Goal: Complete application form

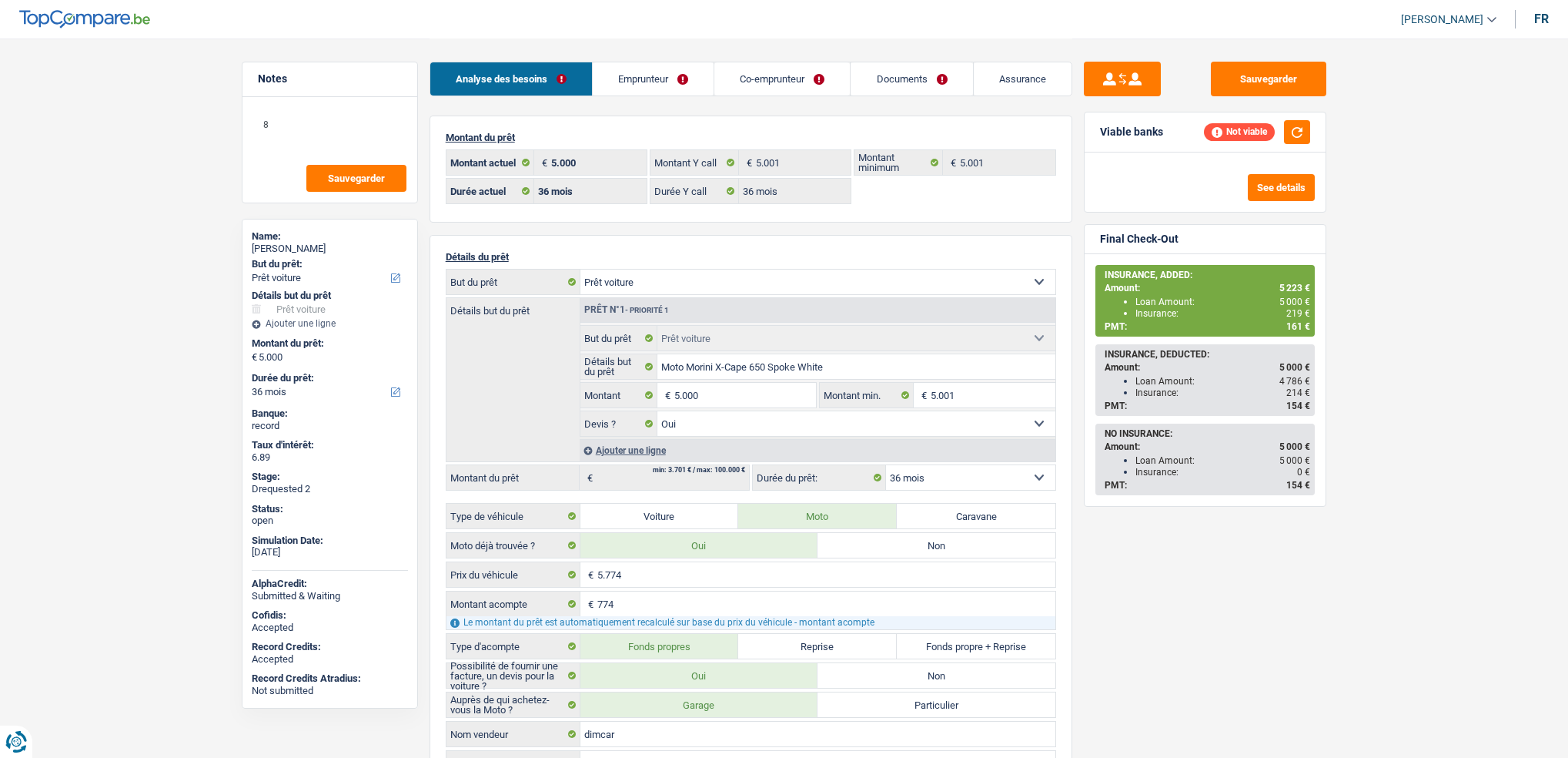
select select "car"
select select "36"
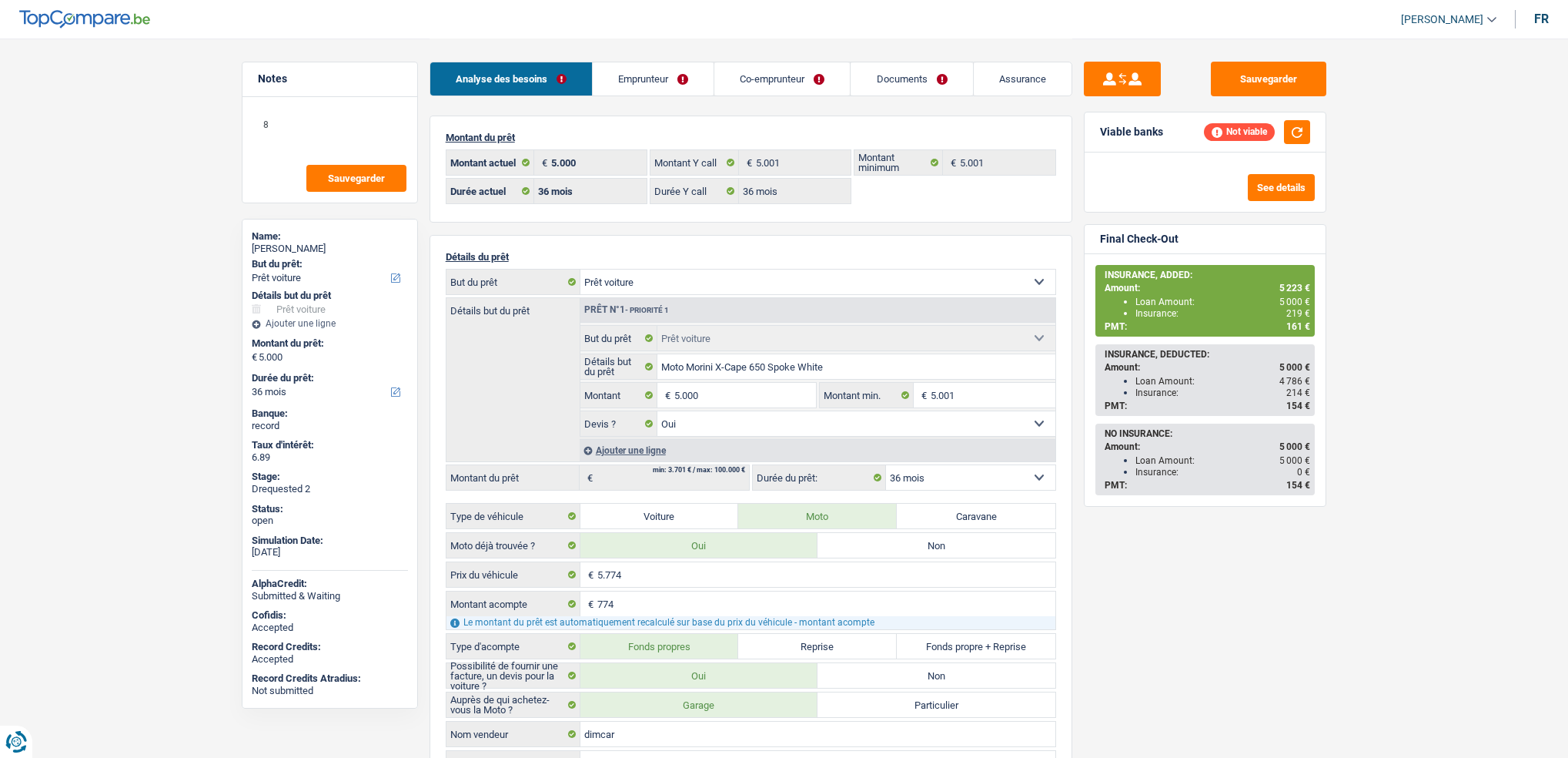
select select "car"
select select "yes"
select select "36"
select select "unemployed"
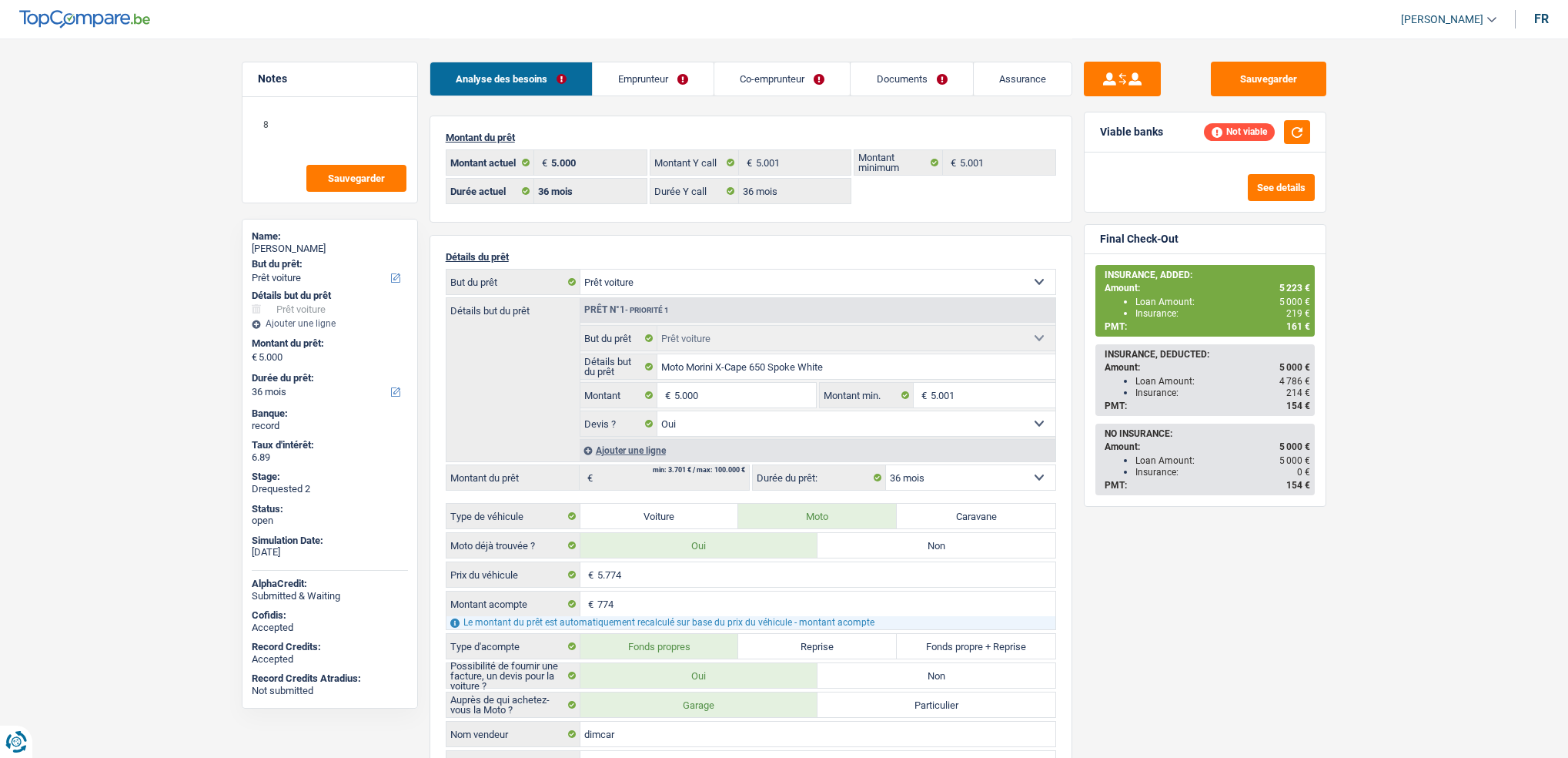
select select "unemployment"
select select "familyAllowances"
select select "cgslb"
select select "BE"
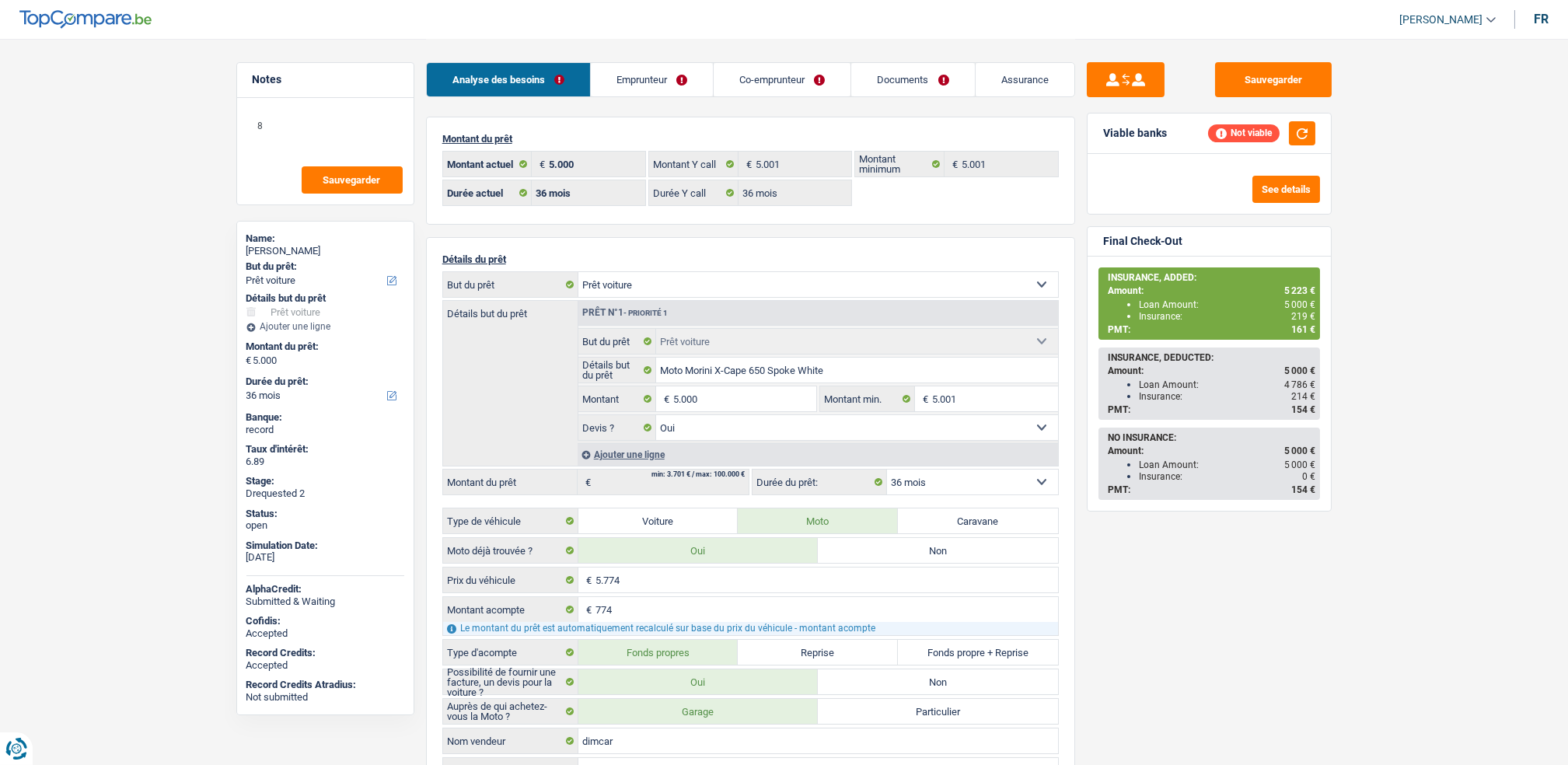
click at [1416, 238] on main "Notes 8 Sauvegarder Name: [PERSON_NAME] But du prêt: Confort maison: meubles, t…" at bounding box center [784, 711] width 1568 height 1422
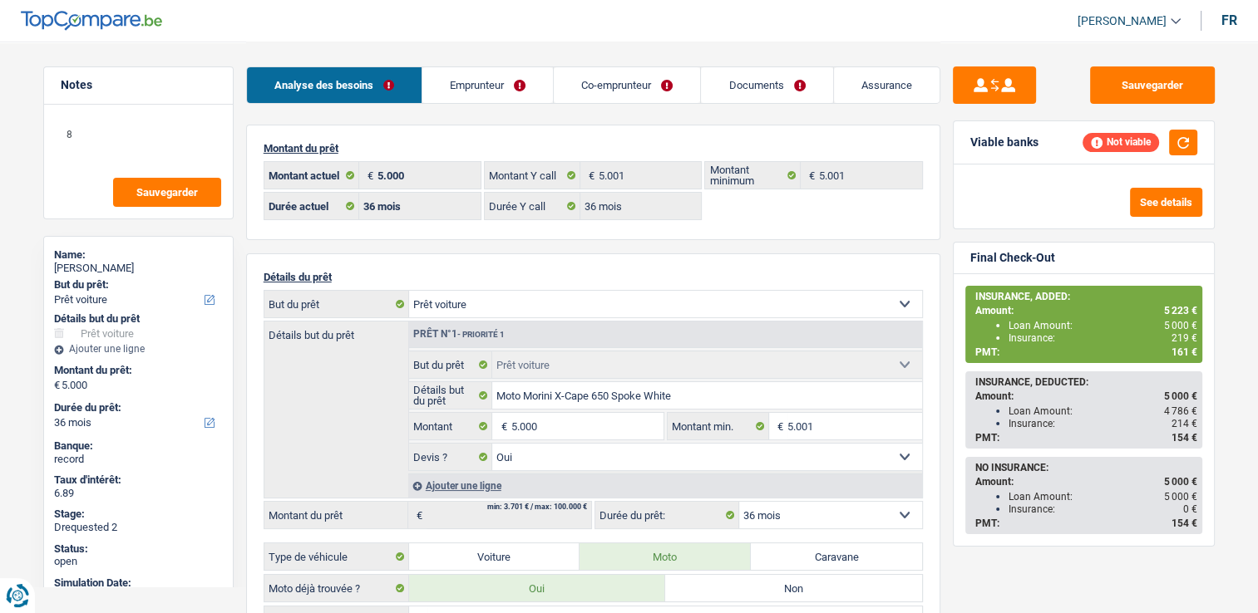
click at [630, 81] on link "Co-emprunteur" at bounding box center [627, 85] width 146 height 36
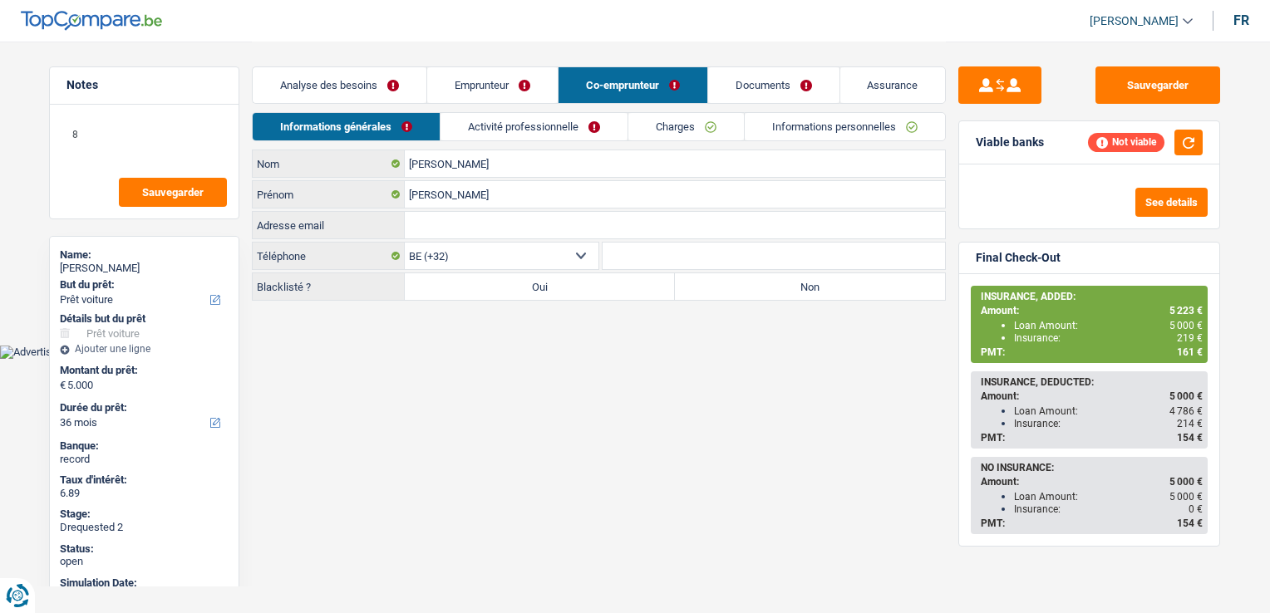
click at [525, 127] on link "Activité professionnelle" at bounding box center [534, 126] width 187 height 27
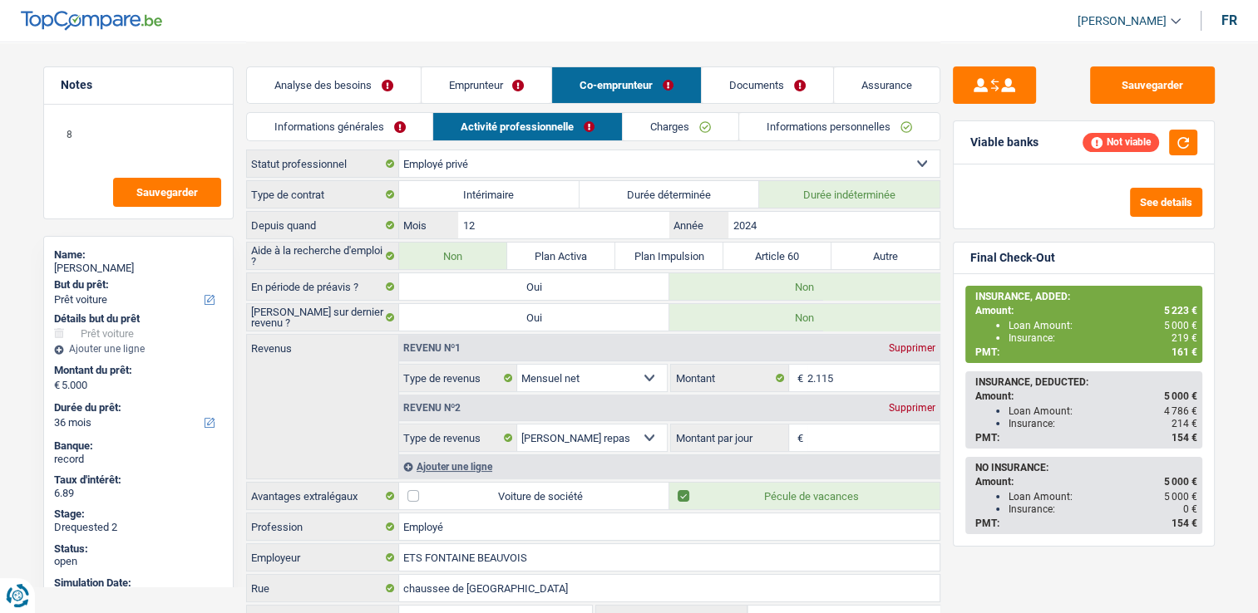
click at [490, 85] on link "Emprunteur" at bounding box center [486, 85] width 131 height 36
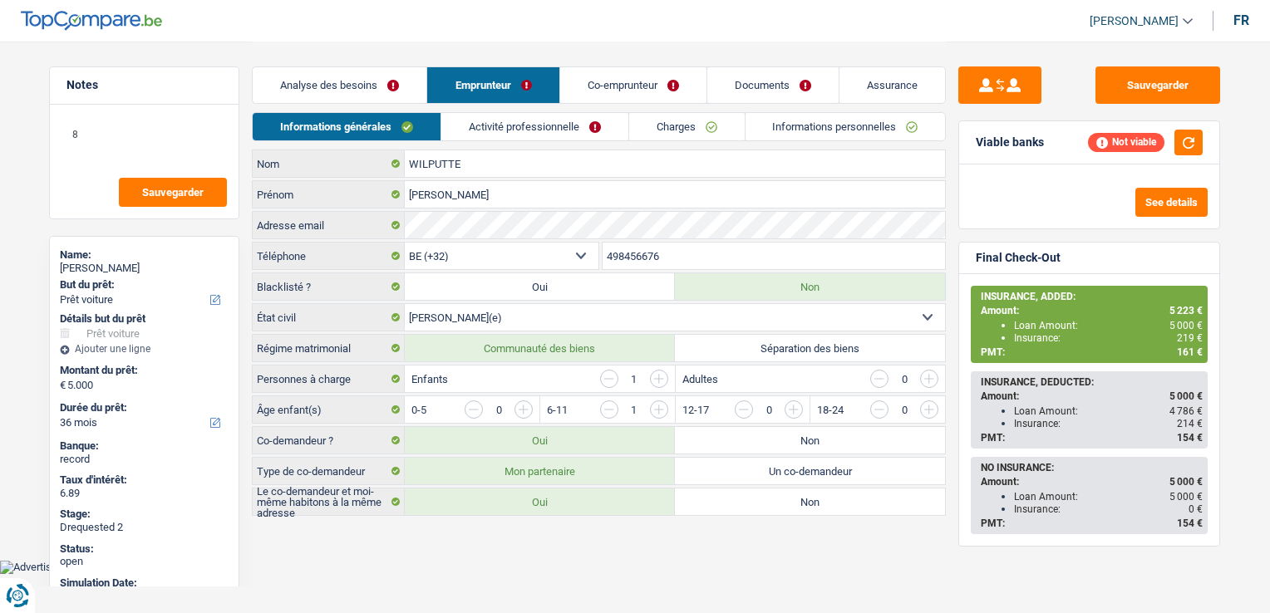
click at [550, 127] on link "Activité professionnelle" at bounding box center [534, 126] width 187 height 27
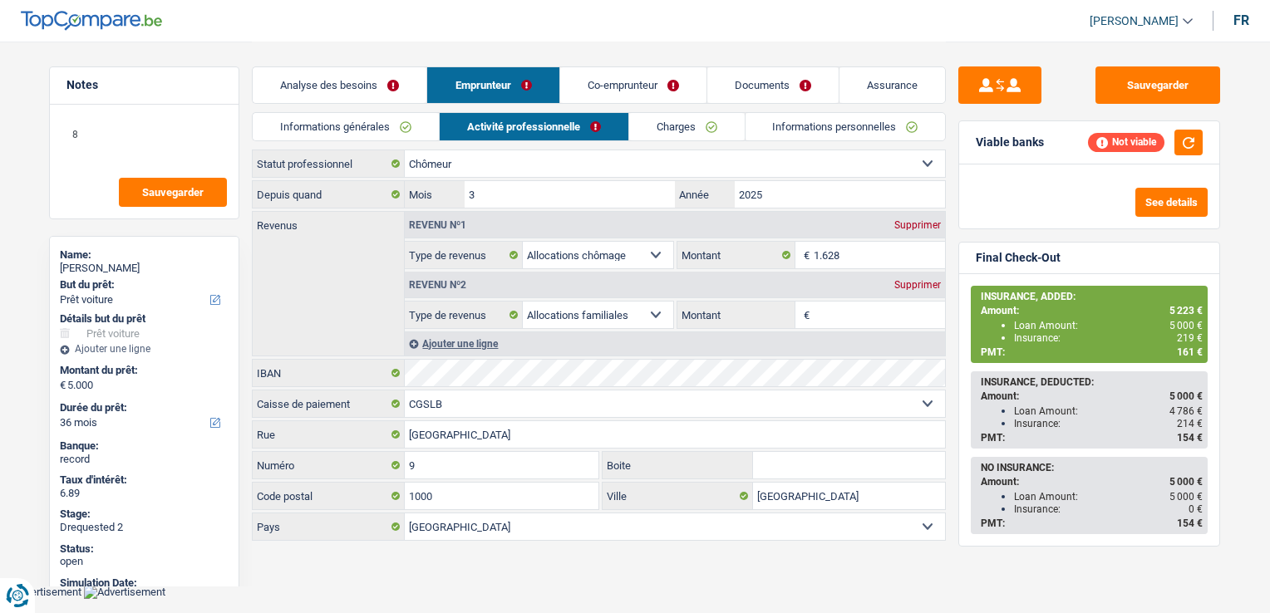
click at [595, 78] on link "Co-emprunteur" at bounding box center [633, 85] width 146 height 36
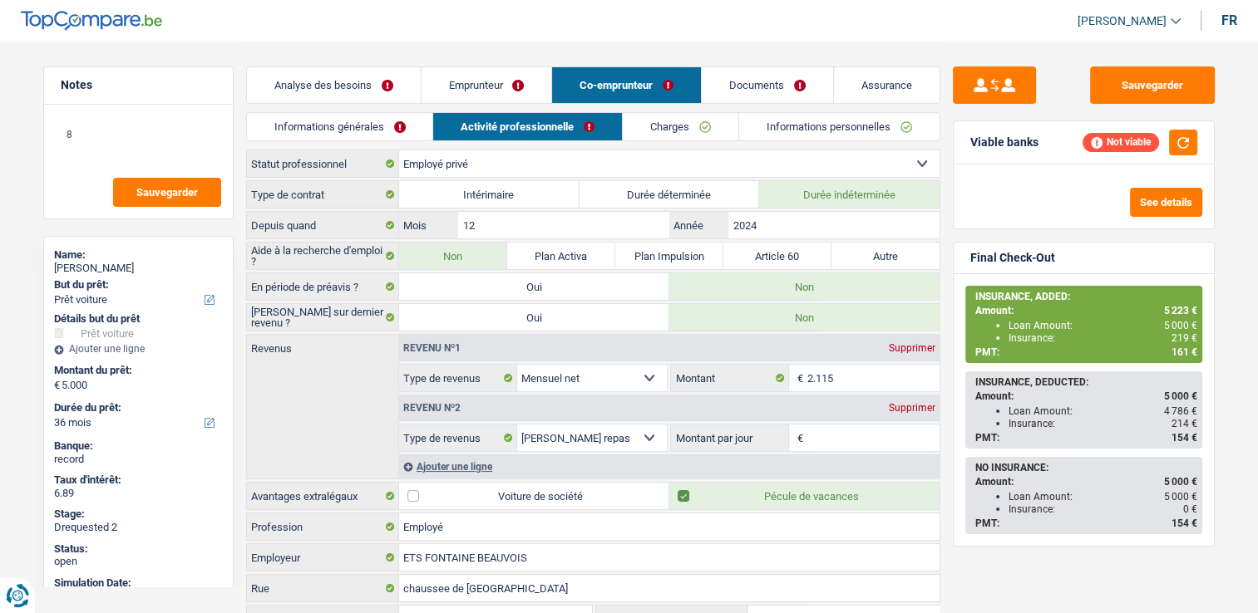
click at [505, 91] on link "Emprunteur" at bounding box center [486, 85] width 131 height 36
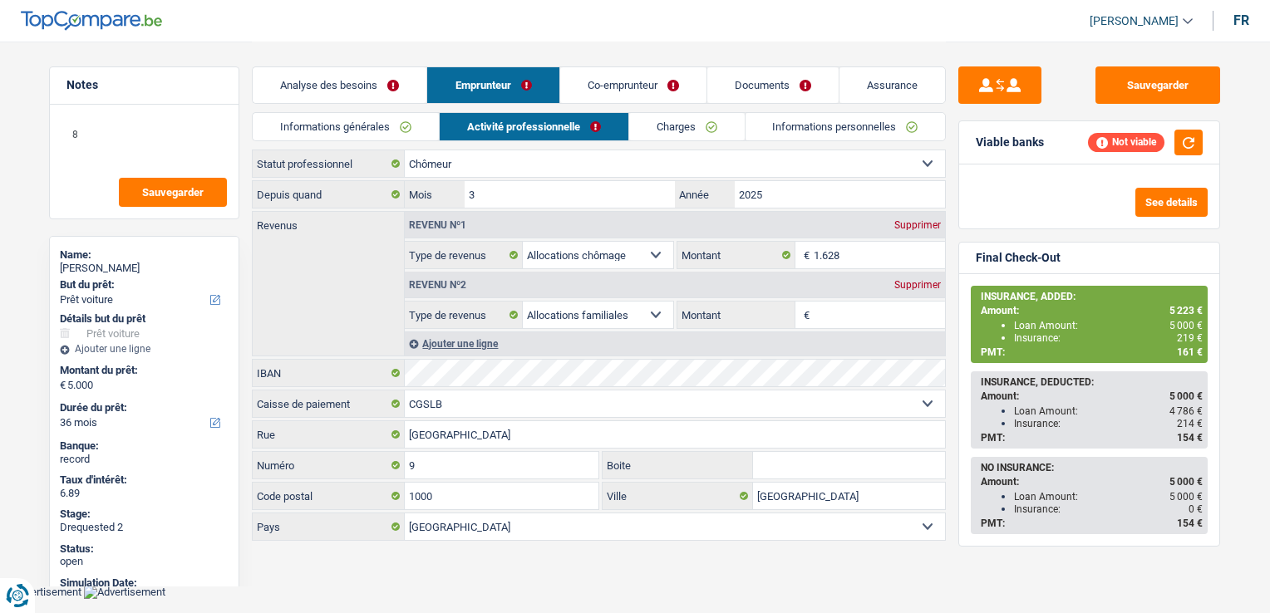
click at [366, 131] on link "Informations générales" at bounding box center [346, 126] width 186 height 27
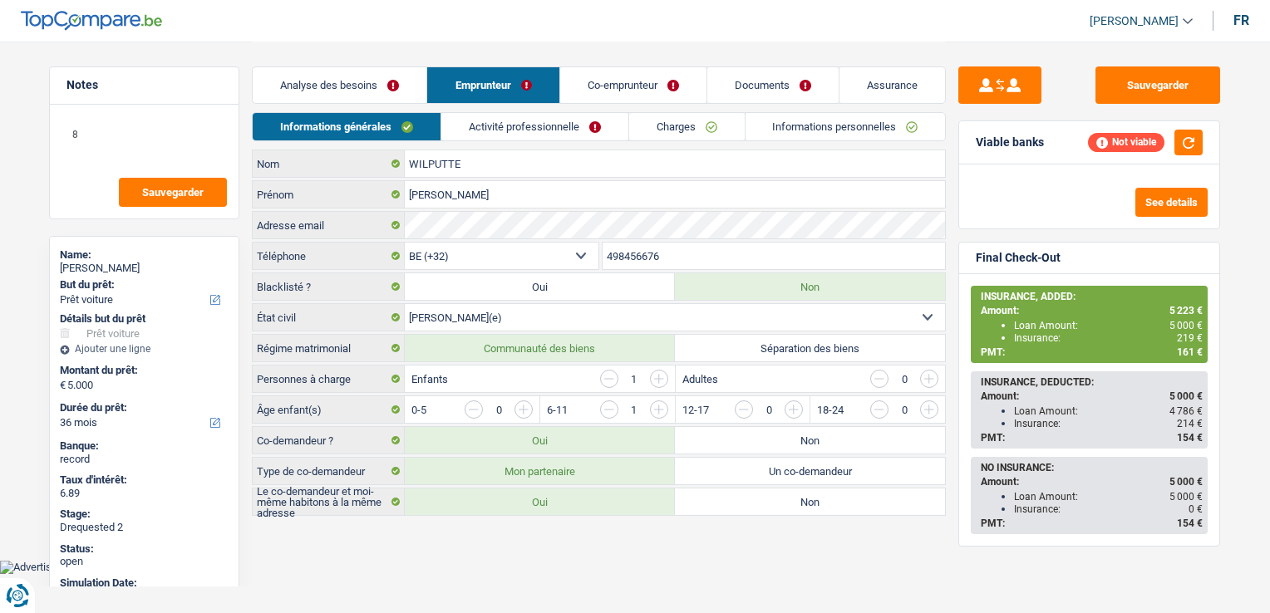
click at [505, 124] on link "Activité professionnelle" at bounding box center [534, 126] width 187 height 27
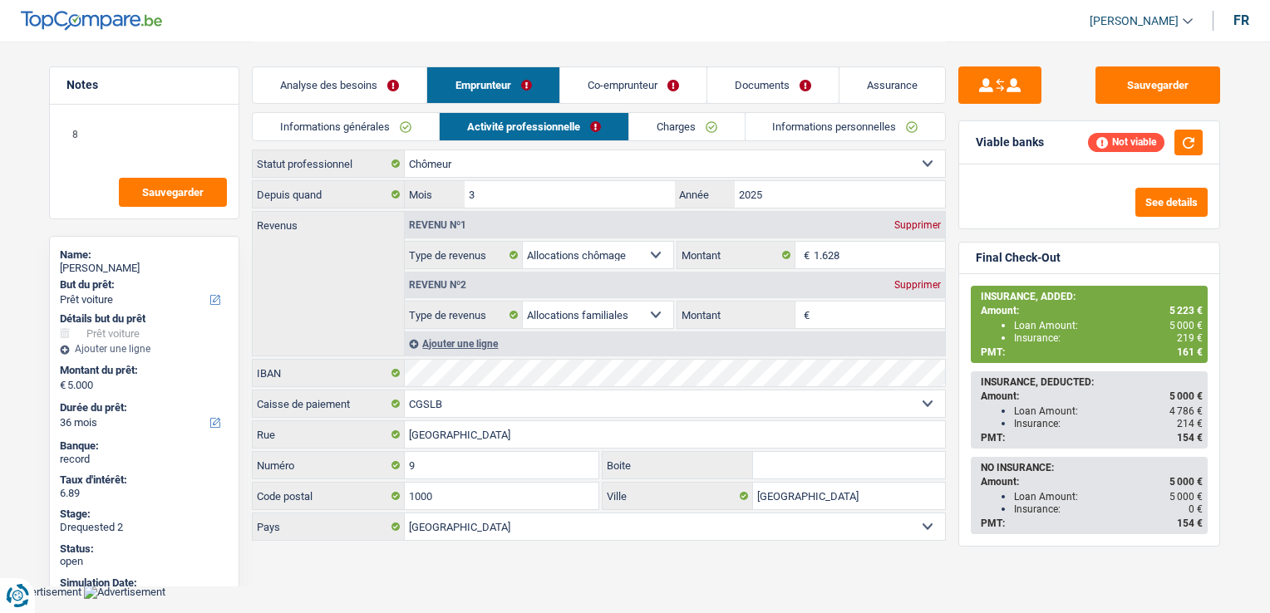
click at [669, 129] on link "Charges" at bounding box center [687, 126] width 116 height 27
